Goal: Task Accomplishment & Management: Manage account settings

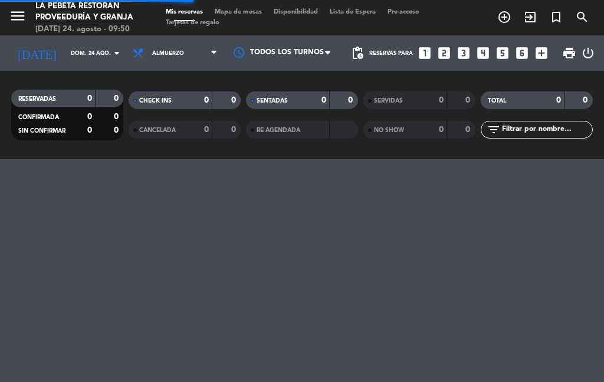
select select "es"
select select "lunch"
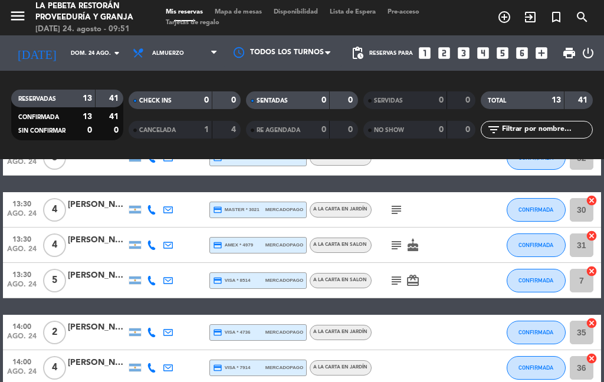
scroll to position [369, 0]
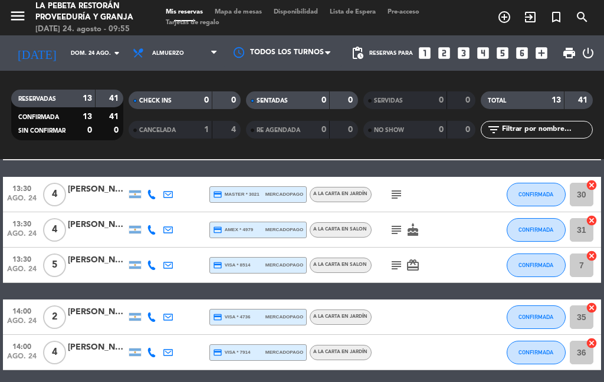
select select "lunch"
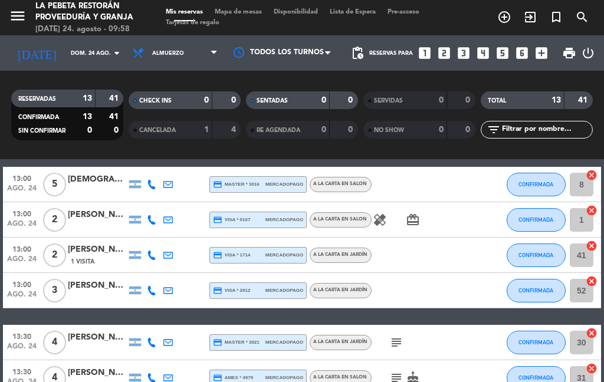
scroll to position [221, 0]
click at [374, 215] on icon "healing" at bounding box center [379, 220] width 14 height 14
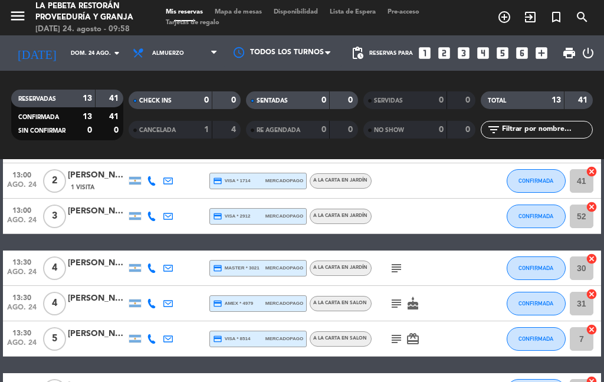
click at [418, 302] on icon "cake" at bounding box center [412, 303] width 14 height 14
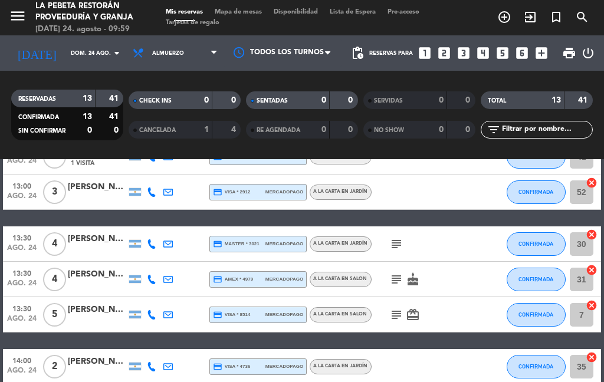
click at [395, 246] on icon "subject" at bounding box center [396, 244] width 14 height 14
click at [390, 277] on icon "subject" at bounding box center [396, 279] width 14 height 14
click at [393, 305] on div "subject card_giftcard" at bounding box center [420, 314] width 99 height 35
click at [393, 312] on icon "subject" at bounding box center [396, 315] width 14 height 14
click at [393, 315] on icon "subject" at bounding box center [396, 315] width 14 height 14
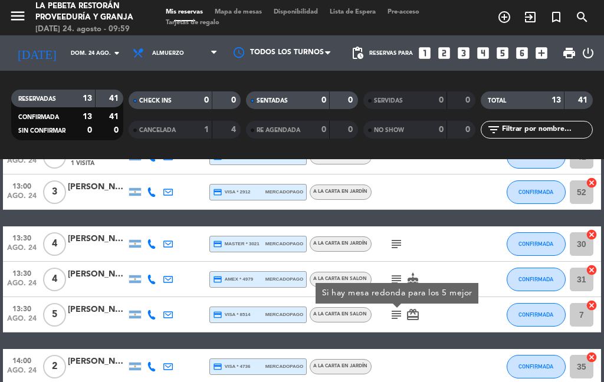
click at [395, 309] on icon "subject" at bounding box center [396, 315] width 14 height 14
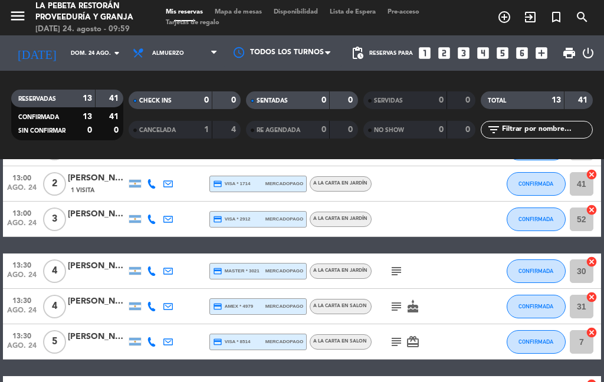
scroll to position [316, 0]
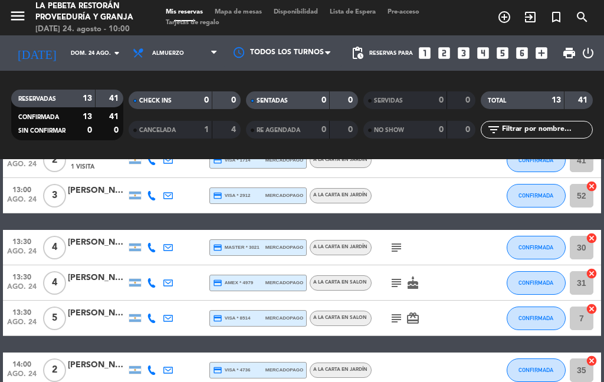
select select "lunch"
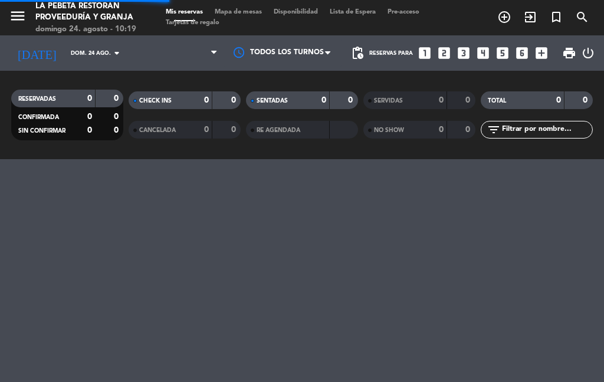
select select "es"
select select "lunch"
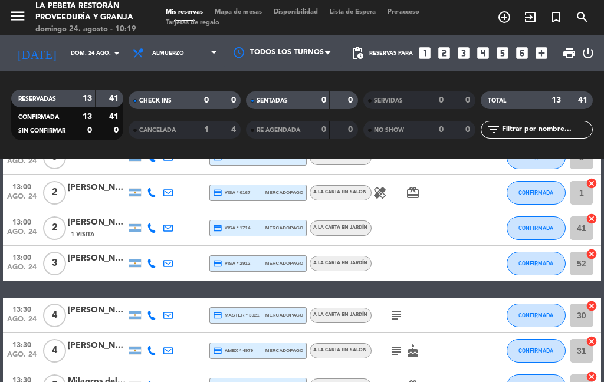
scroll to position [250, 0]
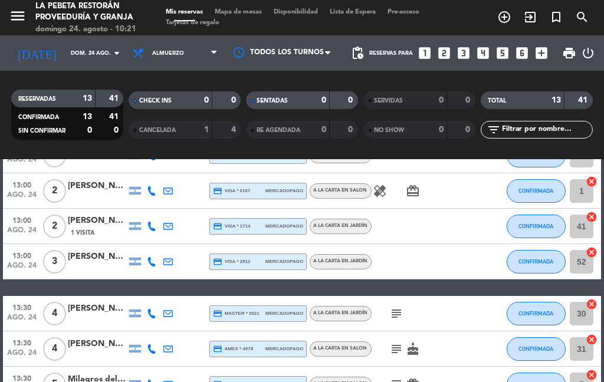
click at [98, 44] on input "dom. 24 ago." at bounding box center [103, 53] width 77 height 18
